Goal: Find specific page/section: Find specific page/section

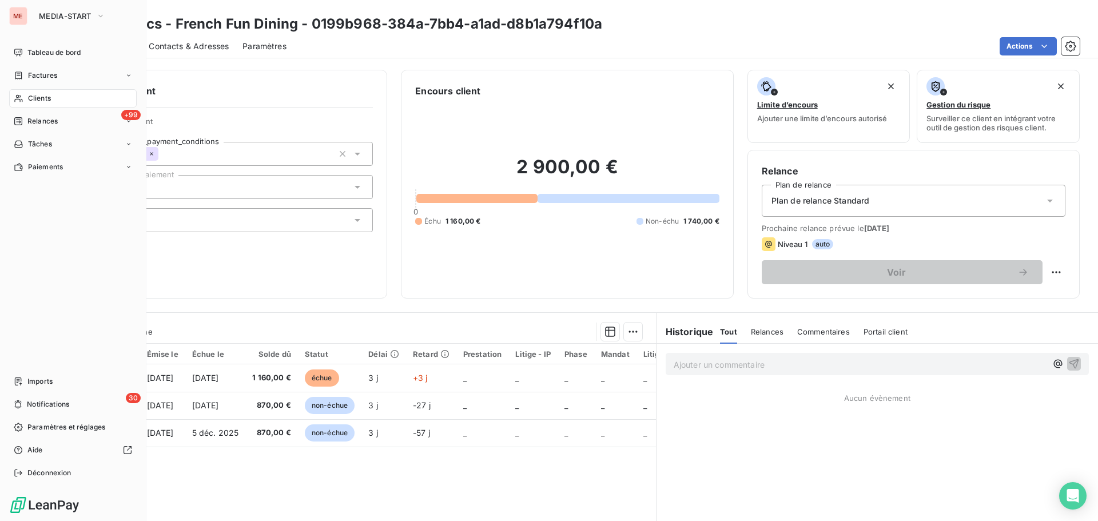
click at [20, 100] on icon at bounding box center [18, 98] width 8 height 7
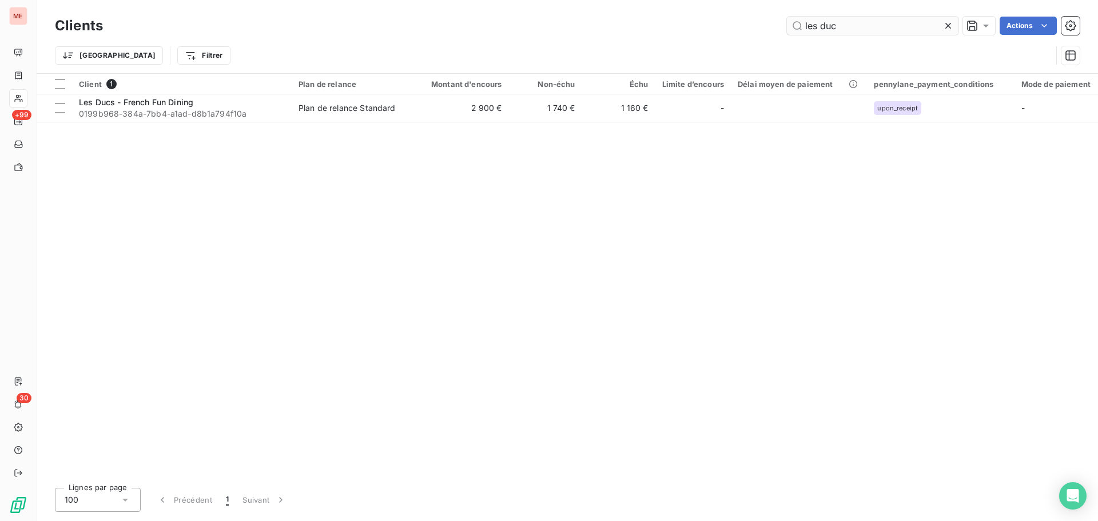
click at [846, 20] on input "les duc" at bounding box center [873, 26] width 172 height 18
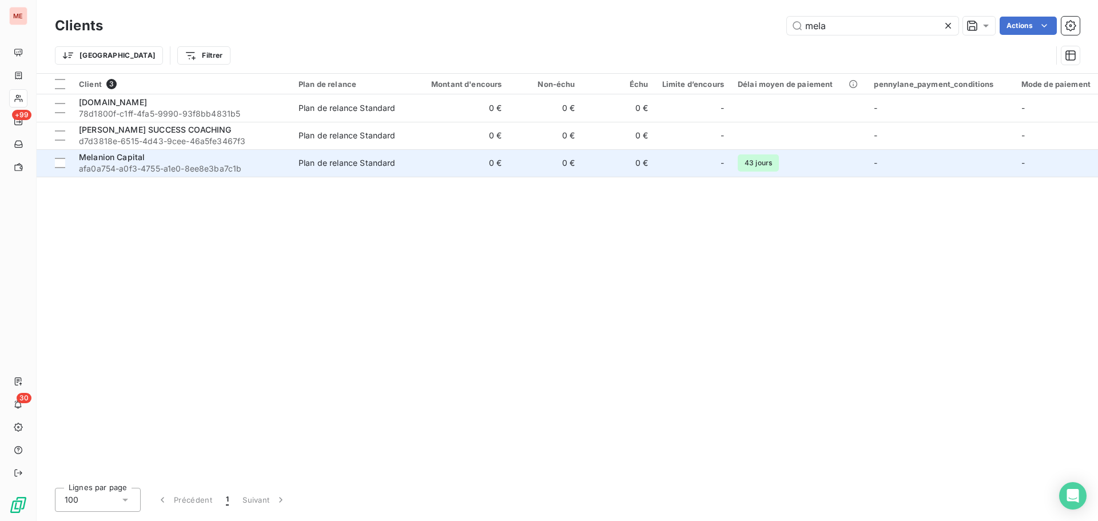
type input "mela"
click at [334, 157] on div "Plan de relance Standard" at bounding box center [347, 162] width 97 height 11
